Goal: Find specific page/section: Find specific page/section

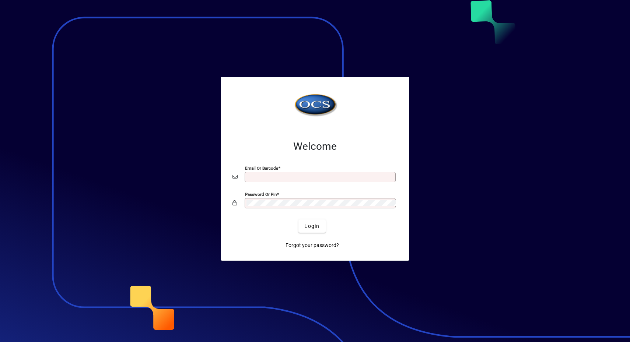
type input "**********"
click at [304, 226] on span "submit" at bounding box center [311, 226] width 27 height 18
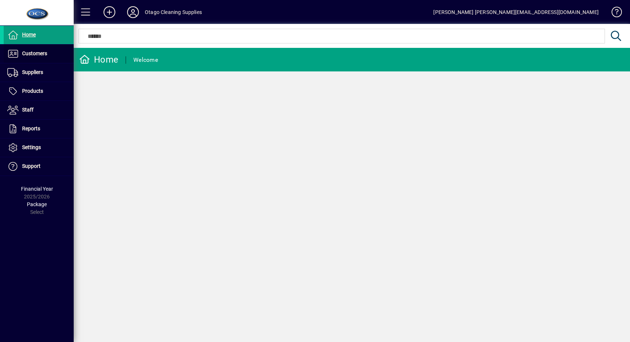
click at [51, 53] on span at bounding box center [39, 54] width 70 height 18
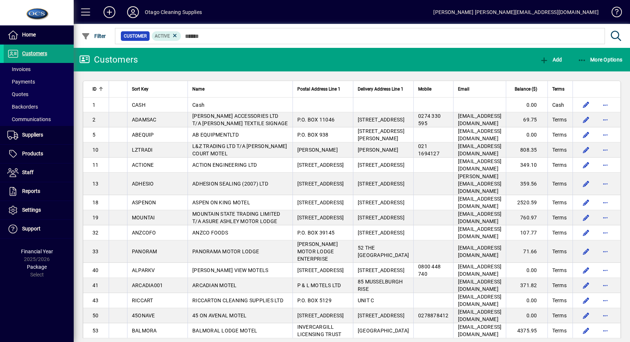
click at [45, 67] on span at bounding box center [39, 69] width 70 height 18
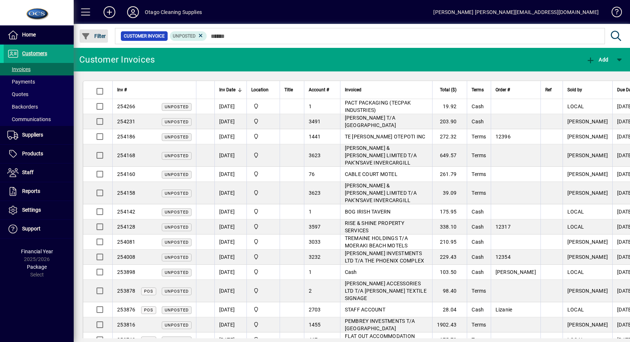
click at [105, 37] on span "Filter" at bounding box center [93, 36] width 25 height 6
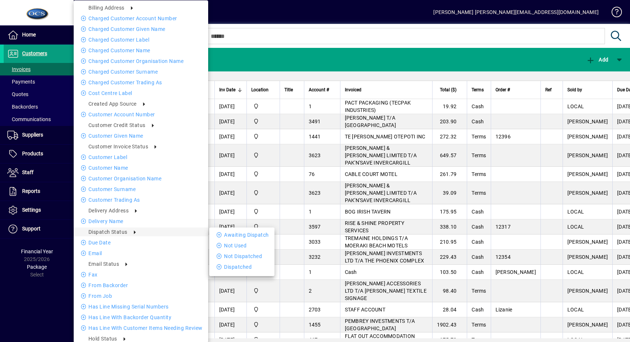
click at [217, 232] on icon at bounding box center [220, 234] width 7 height 5
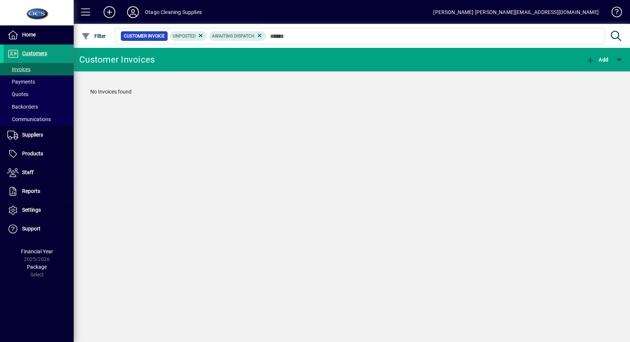
click at [202, 37] on icon at bounding box center [200, 35] width 7 height 7
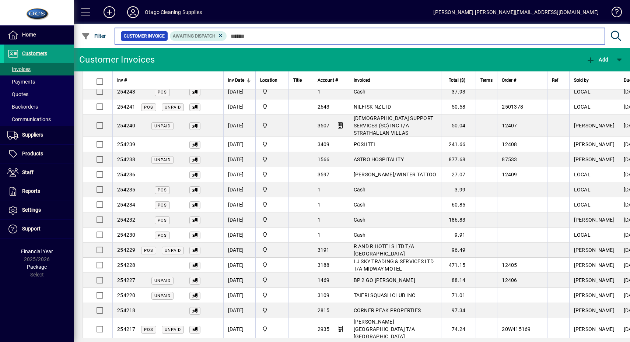
scroll to position [368, 0]
